Goal: Information Seeking & Learning: Learn about a topic

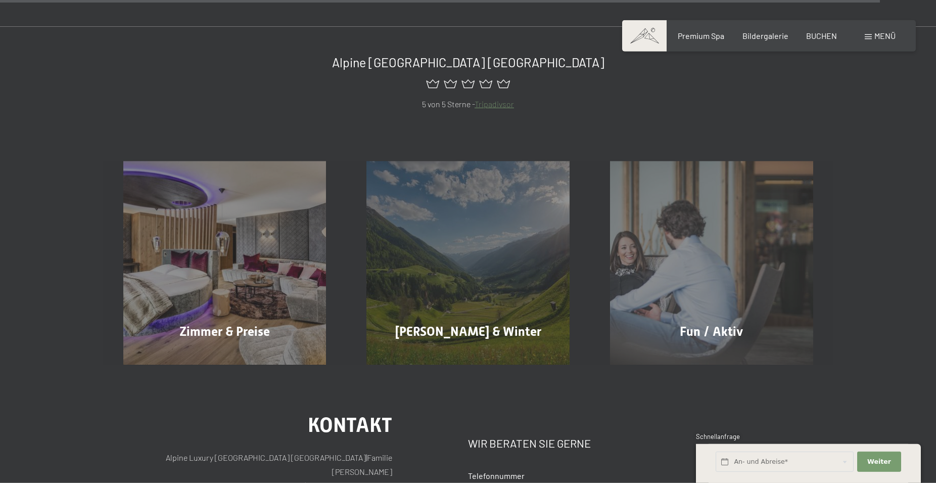
scroll to position [4762, 0]
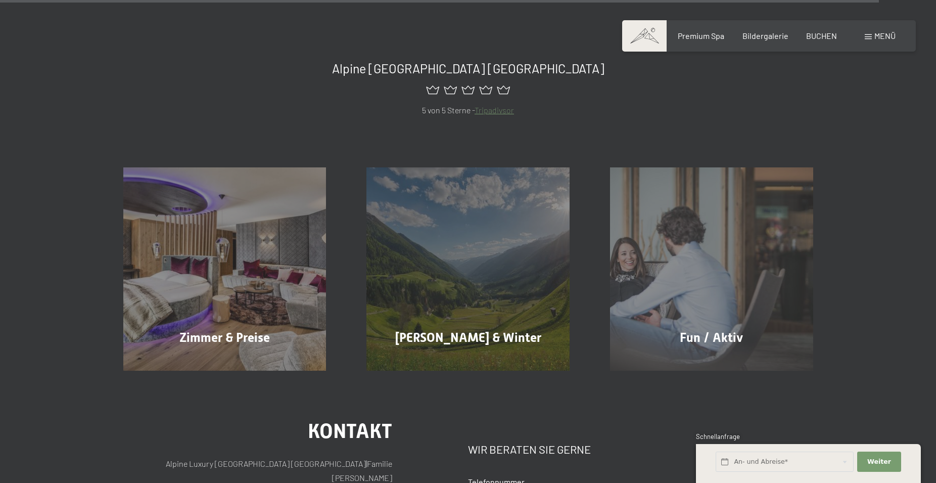
click at [867, 33] on div "Menü" at bounding box center [880, 35] width 31 height 11
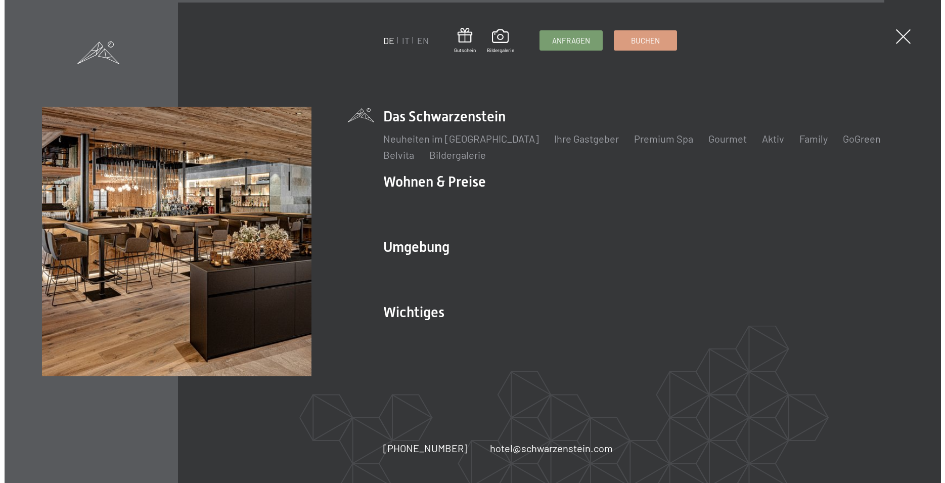
scroll to position [4787, 0]
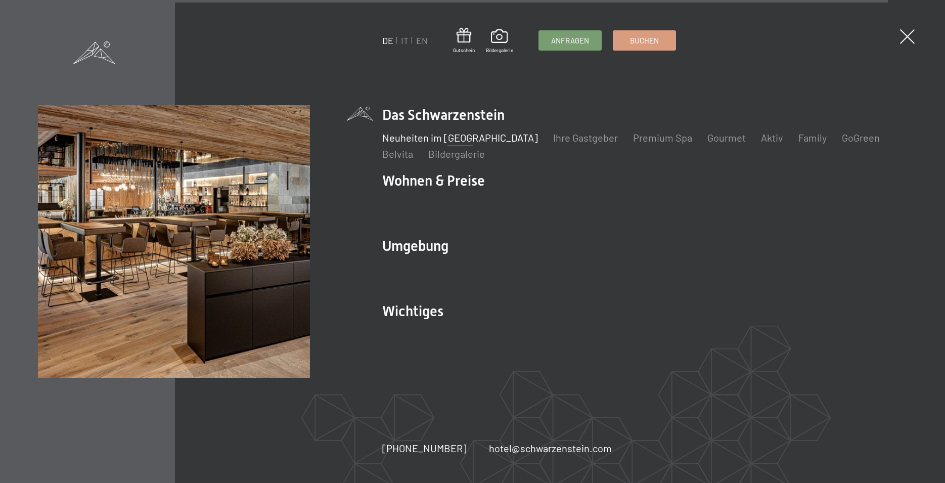
click at [460, 135] on link "Neuheiten im [GEOGRAPHIC_DATA]" at bounding box center [460, 137] width 156 height 12
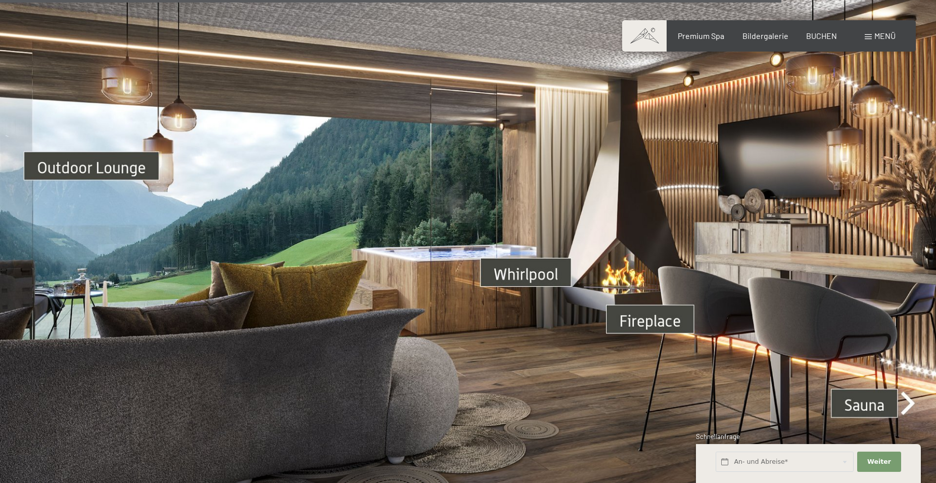
scroll to position [3506, 0]
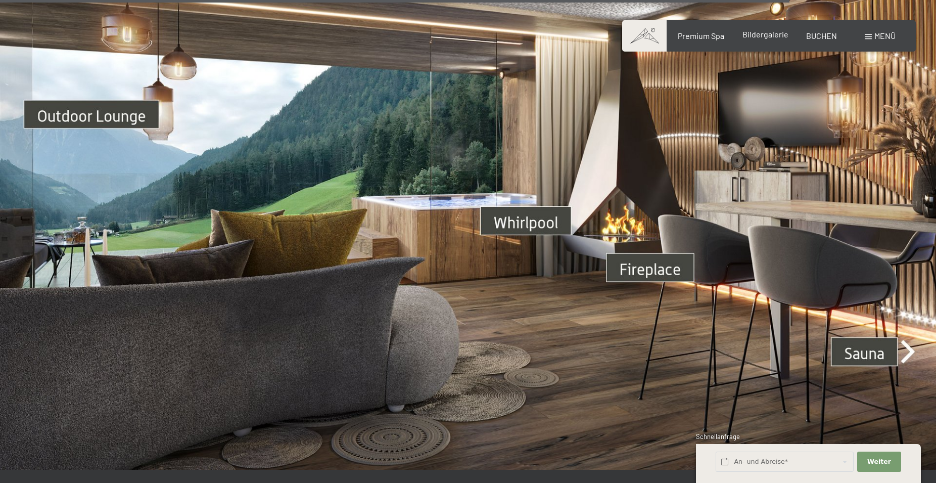
click at [769, 37] on span "Bildergalerie" at bounding box center [766, 34] width 46 height 10
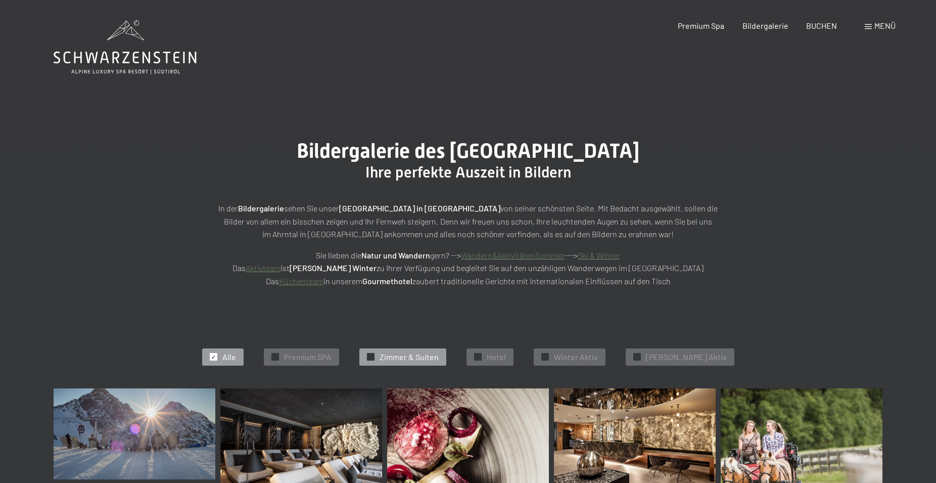
click at [425, 356] on span "Zimmer & Suiten" at bounding box center [409, 356] width 59 height 11
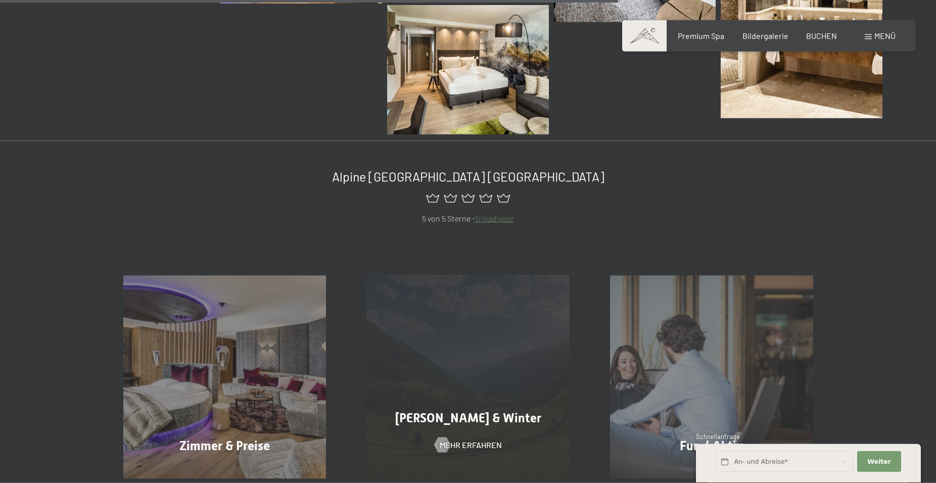
scroll to position [1028, 0]
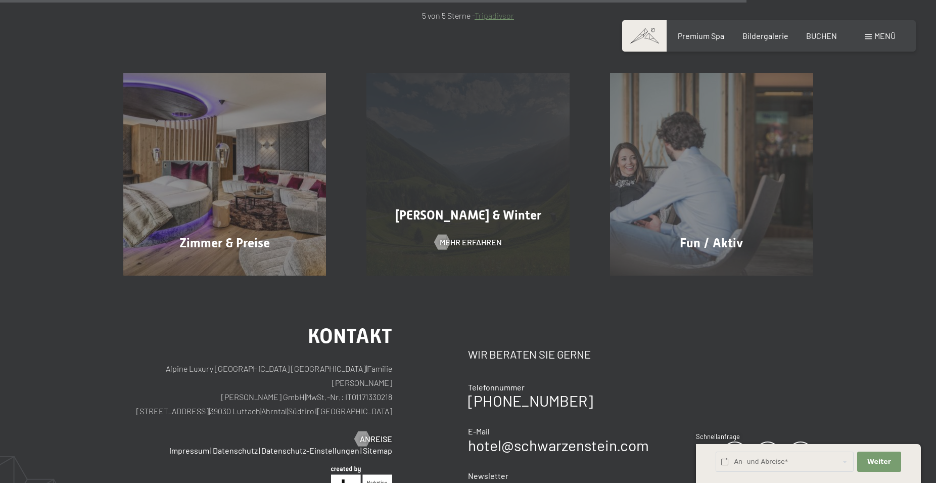
click at [453, 212] on span "[PERSON_NAME] & Winter" at bounding box center [468, 215] width 146 height 15
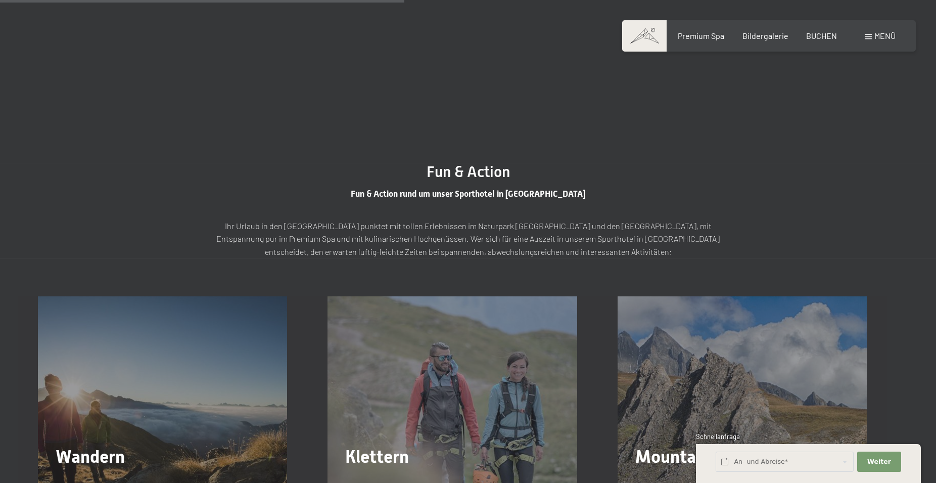
scroll to position [1599, 0]
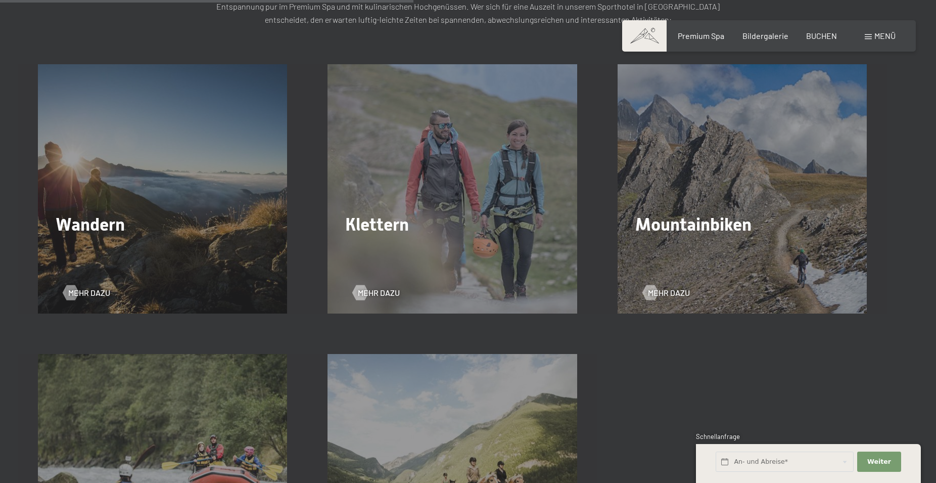
click at [187, 235] on div "Wandern Mehr dazu" at bounding box center [163, 188] width 290 height 249
click at [93, 288] on span "Mehr dazu" at bounding box center [99, 292] width 42 height 11
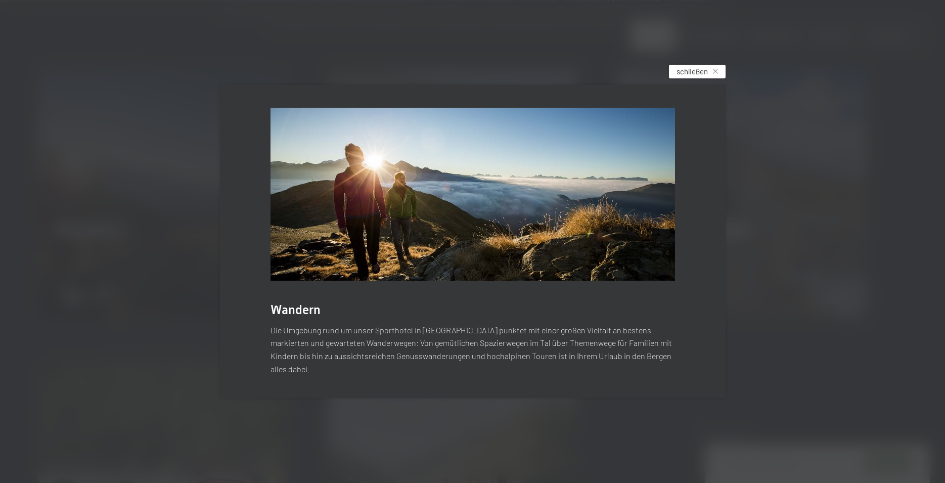
click at [719, 74] on div "schließen" at bounding box center [697, 72] width 57 height 14
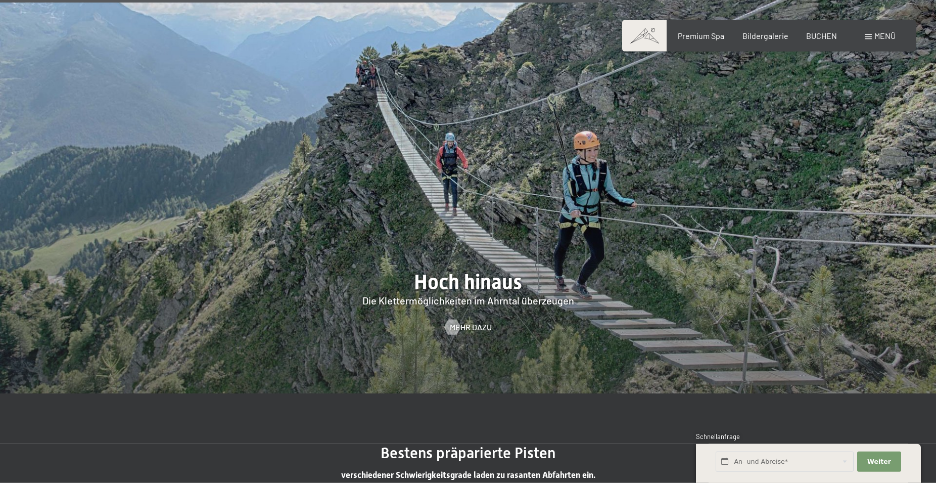
scroll to position [2320, 0]
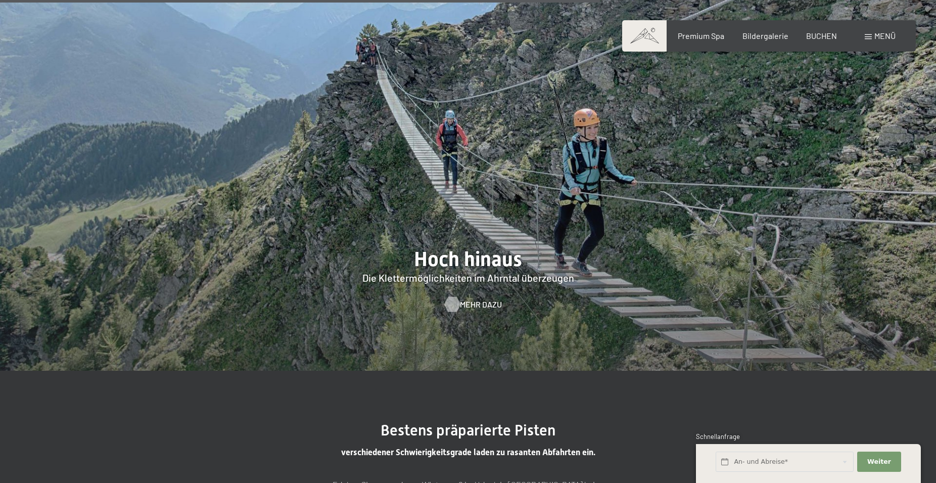
click at [457, 305] on div at bounding box center [452, 303] width 9 height 15
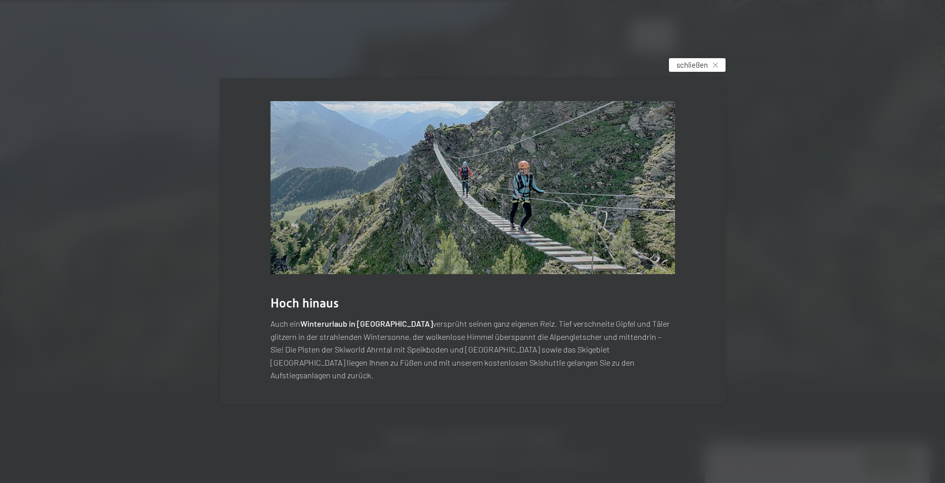
click at [697, 70] on span "schließen" at bounding box center [691, 65] width 31 height 11
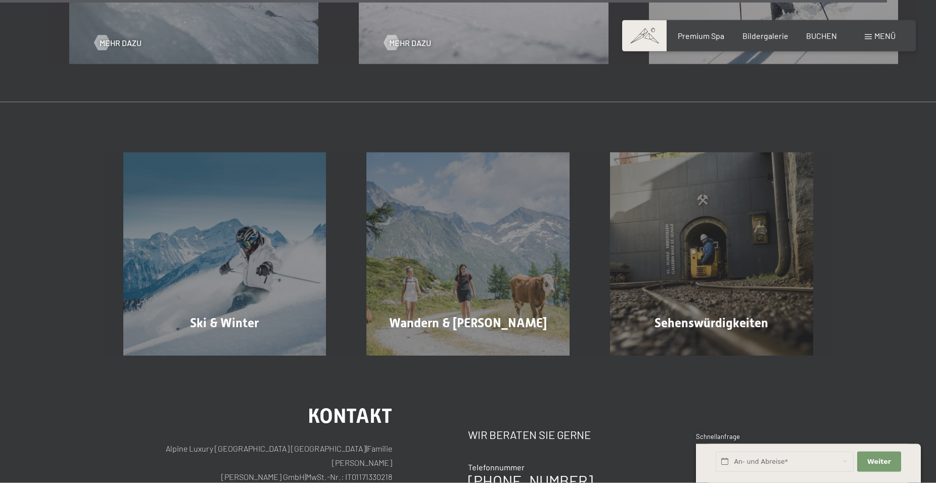
scroll to position [3621, 0]
